Goal: Find specific page/section: Find specific page/section

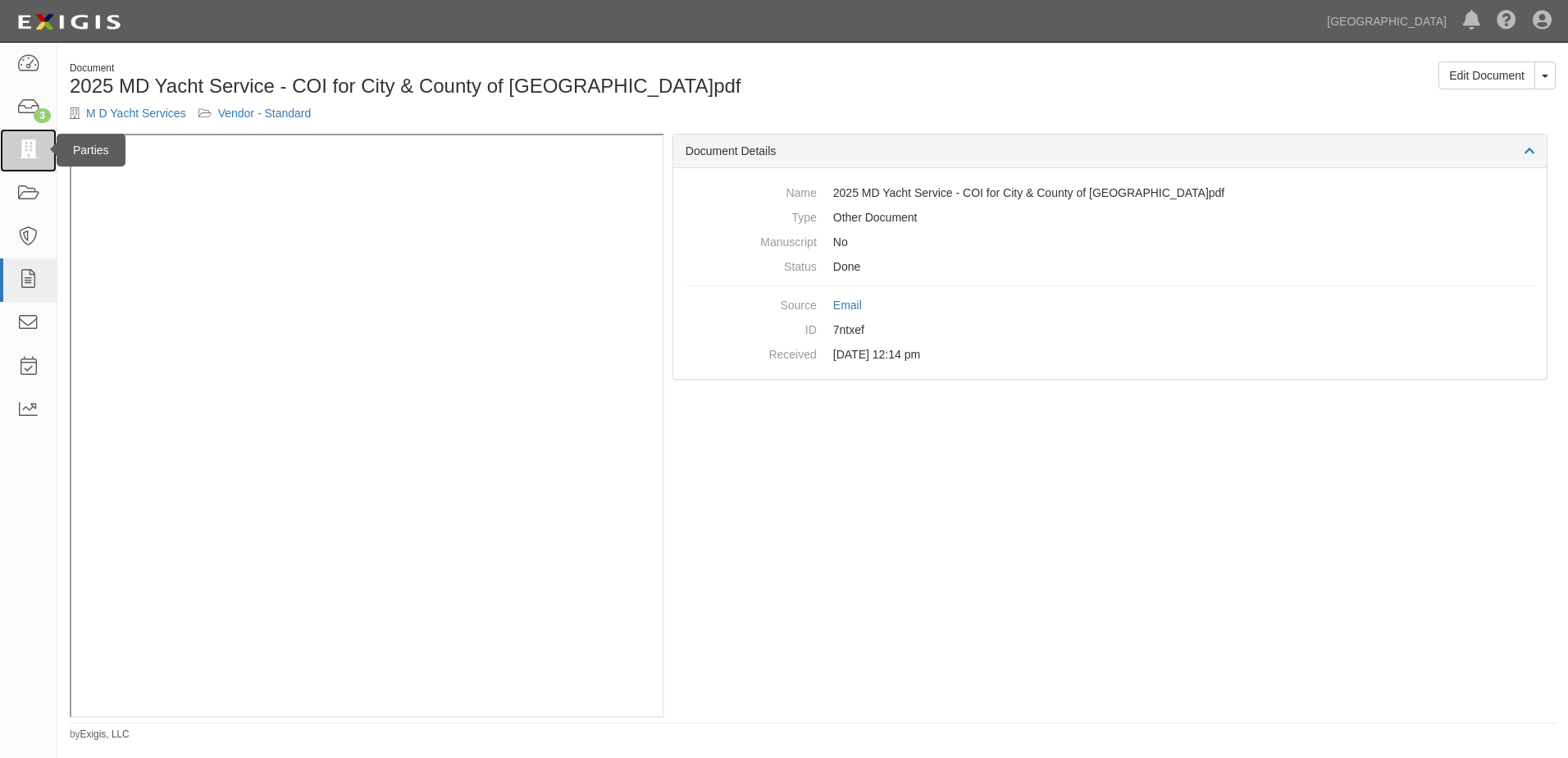
click at [37, 154] on icon at bounding box center [27, 151] width 23 height 19
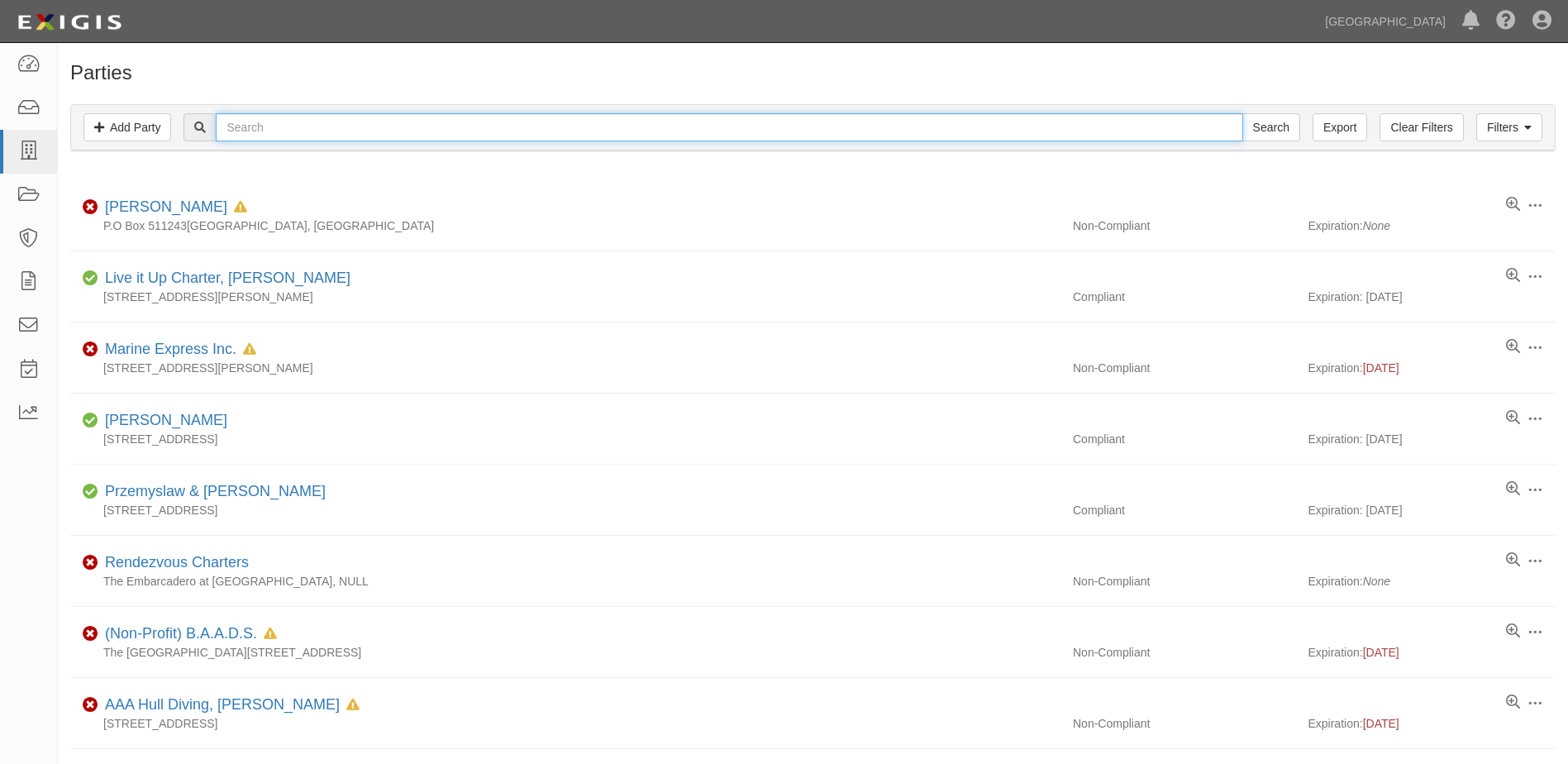
click at [316, 131] on input "text" at bounding box center [729, 127] width 1027 height 28
type input "j"
type input "[PERSON_NAME]"
click at [1243, 113] on input "Search" at bounding box center [1271, 127] width 58 height 28
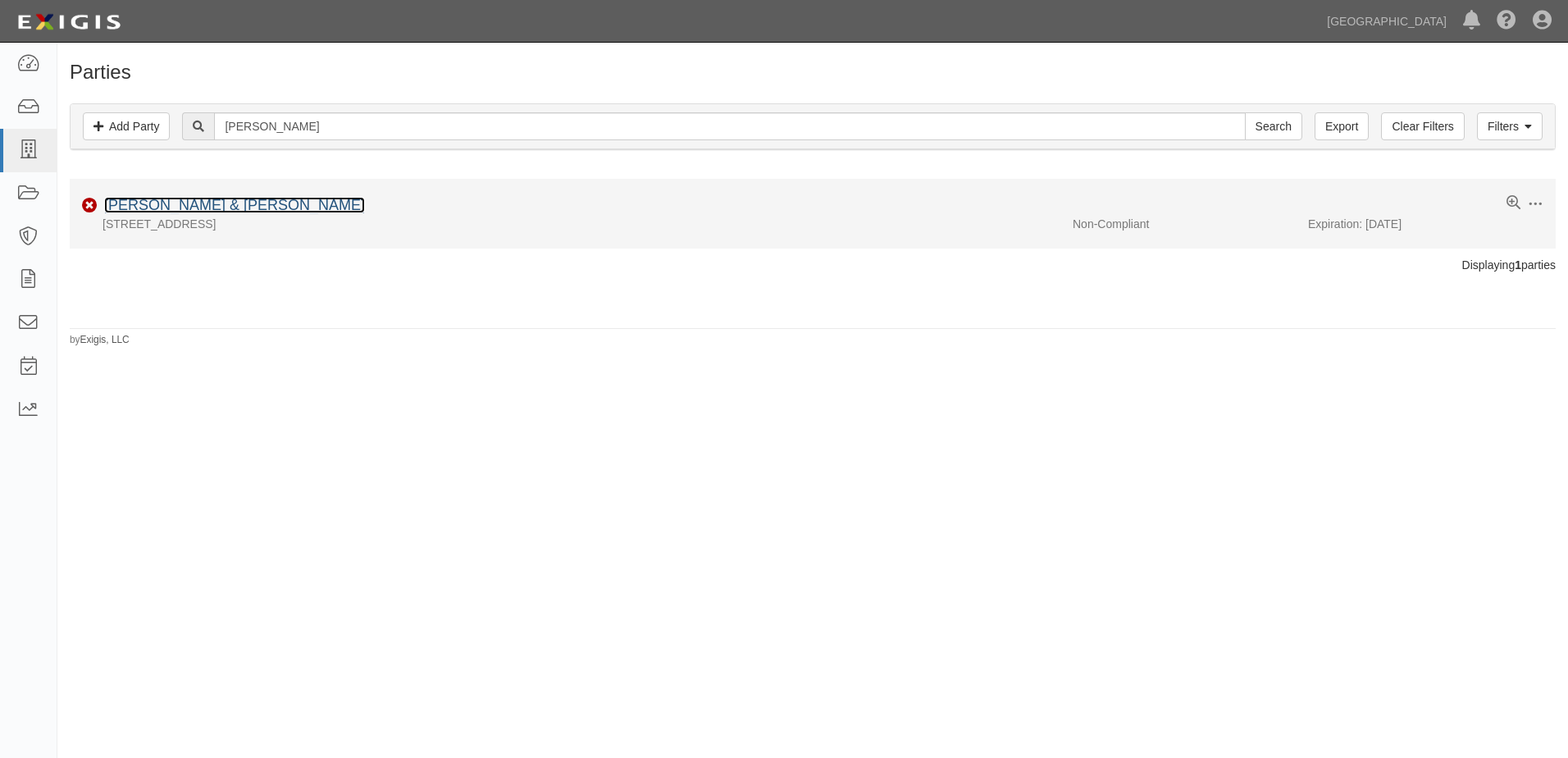
click at [190, 202] on link "[PERSON_NAME] & [PERSON_NAME]" at bounding box center [235, 205] width 261 height 16
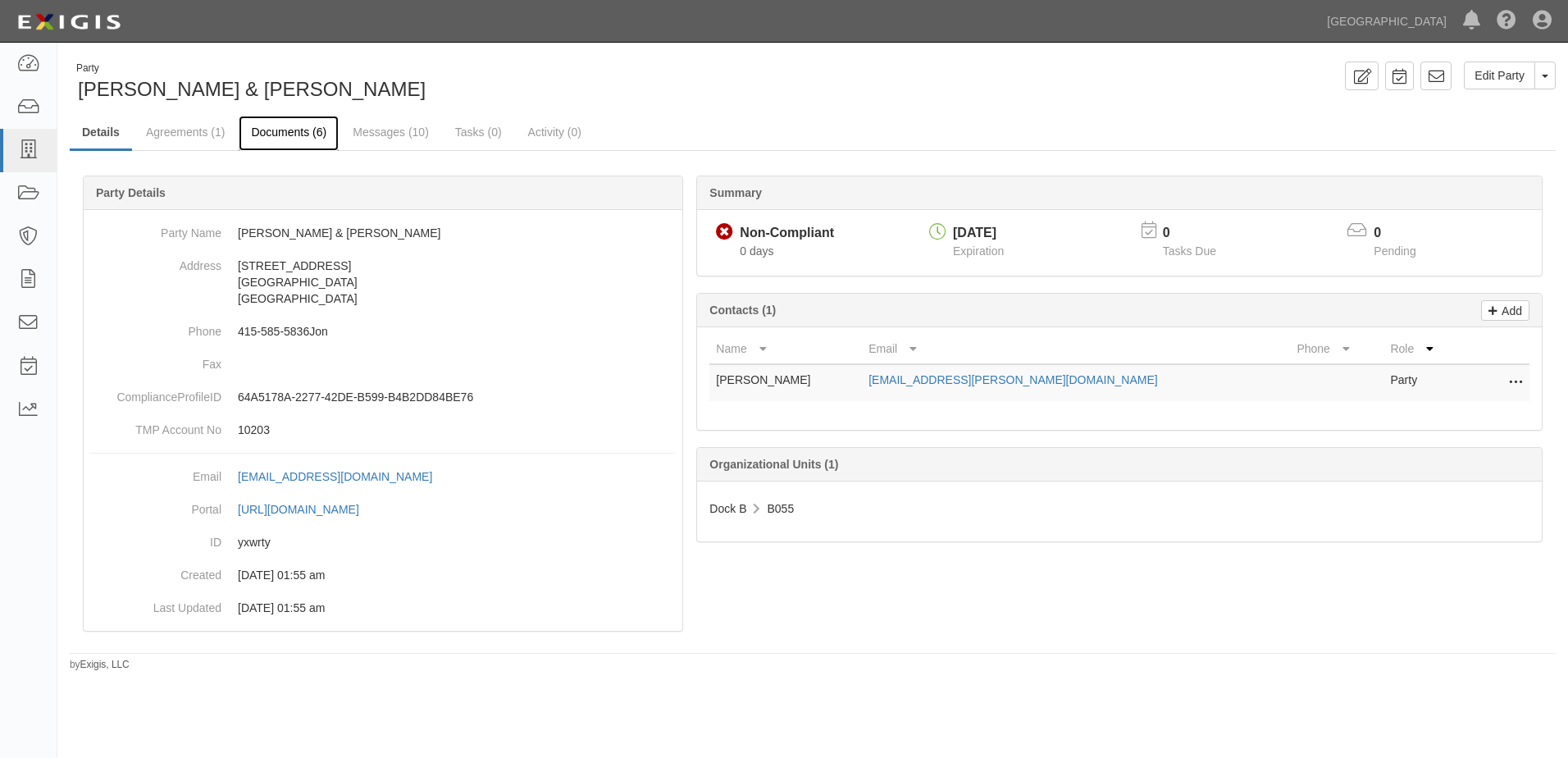
click at [279, 135] on link "Documents (6)" at bounding box center [288, 133] width 100 height 35
